Goal: Task Accomplishment & Management: Complete application form

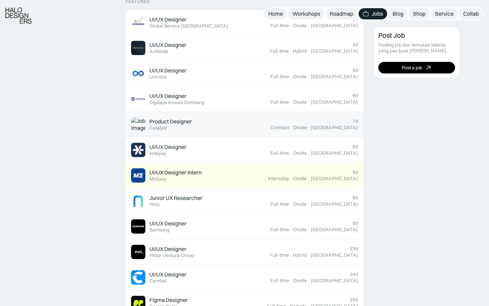
scroll to position [284, 0]
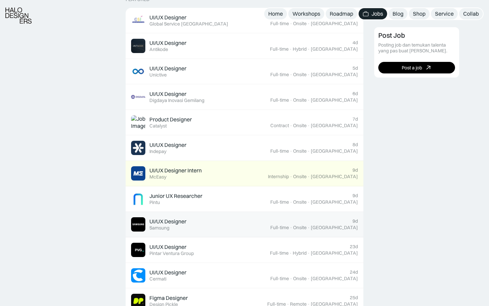
click at [318, 233] on link "UI/UX Designer Featured Samsung 9d Full-time · Onsite · Jakarta" at bounding box center [245, 224] width 238 height 25
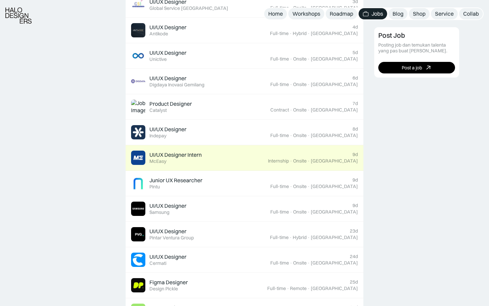
scroll to position [299, 0]
click at [164, 158] on div "McEasy" at bounding box center [157, 161] width 17 height 6
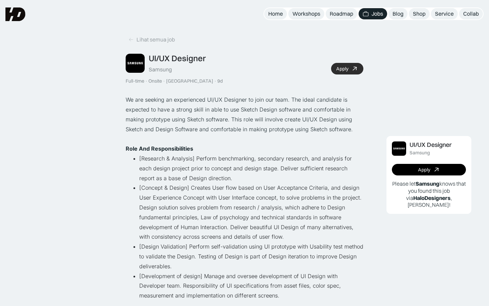
click at [345, 63] on link "Apply" at bounding box center [347, 69] width 32 height 12
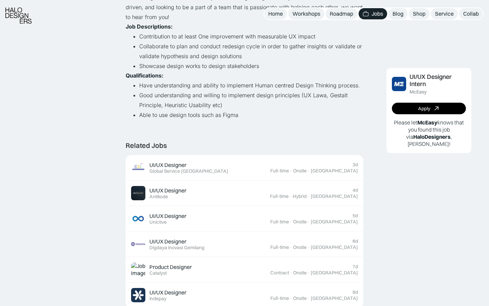
scroll to position [157, 0]
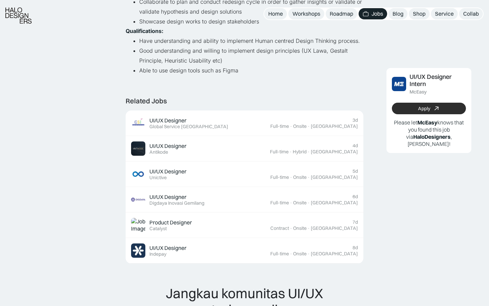
click at [409, 107] on link "Apply" at bounding box center [429, 109] width 74 height 12
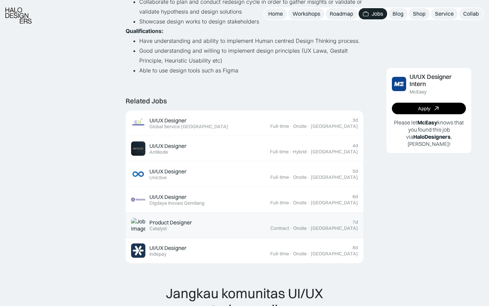
click at [200, 226] on div "Product Designer Featured Catalyst" at bounding box center [200, 225] width 139 height 14
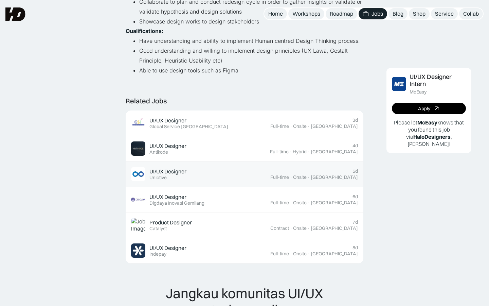
click at [270, 170] on div "UI/UX Designer Featured Unictive" at bounding box center [200, 174] width 139 height 14
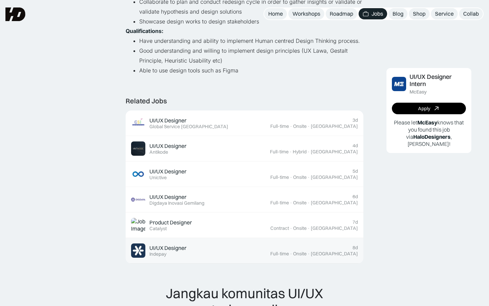
click at [166, 245] on div "UI/UX Designer" at bounding box center [167, 247] width 37 height 7
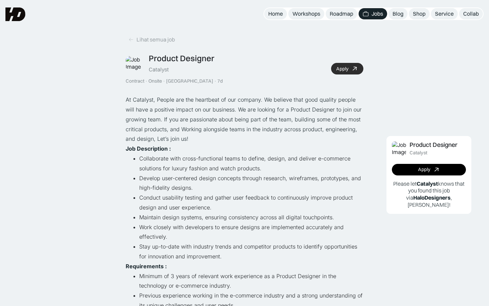
click at [352, 65] on div at bounding box center [354, 68] width 7 height 7
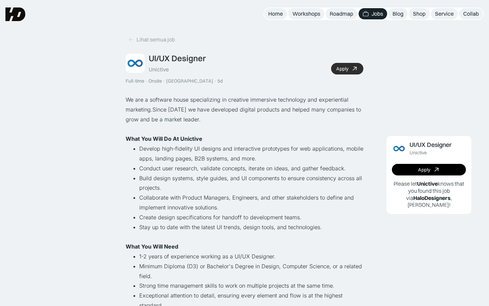
click at [338, 68] on div "Apply" at bounding box center [342, 69] width 12 height 6
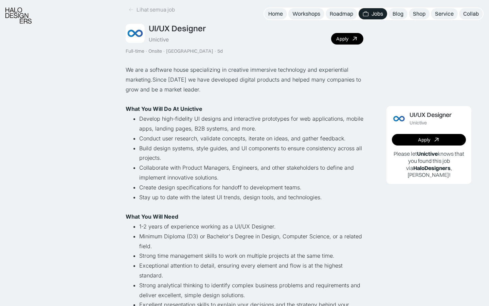
scroll to position [30, 0]
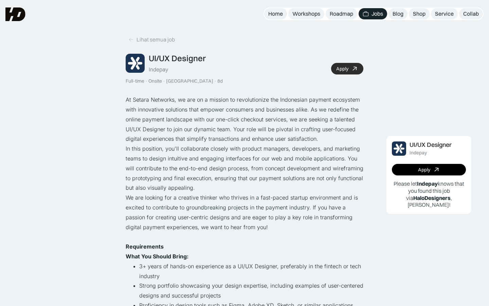
click at [354, 63] on link "Apply" at bounding box center [347, 69] width 32 height 12
